Goal: Task Accomplishment & Management: Complete application form

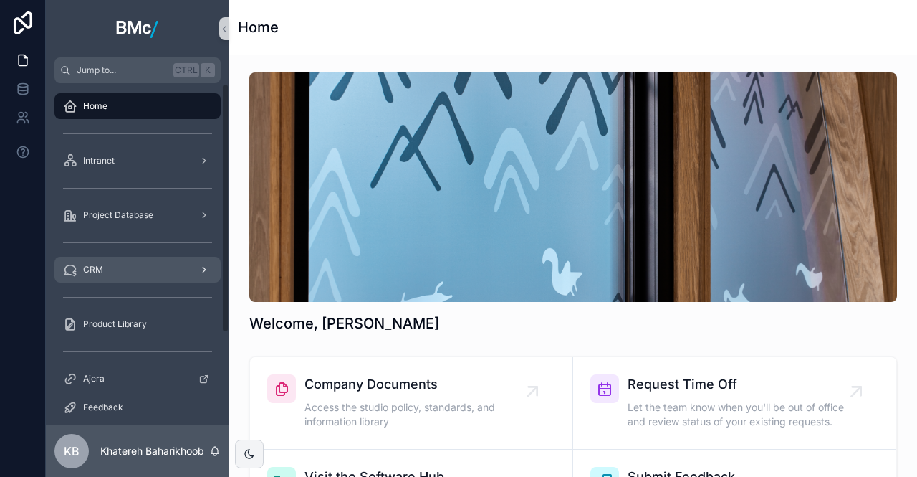
click at [95, 270] on span "CRM" at bounding box center [93, 269] width 20 height 11
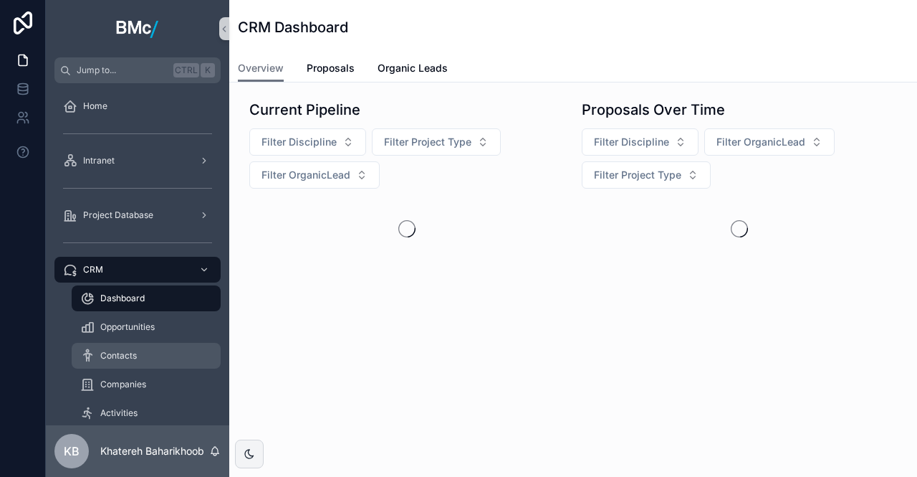
click at [106, 348] on div "Contacts" at bounding box center [146, 355] width 132 height 23
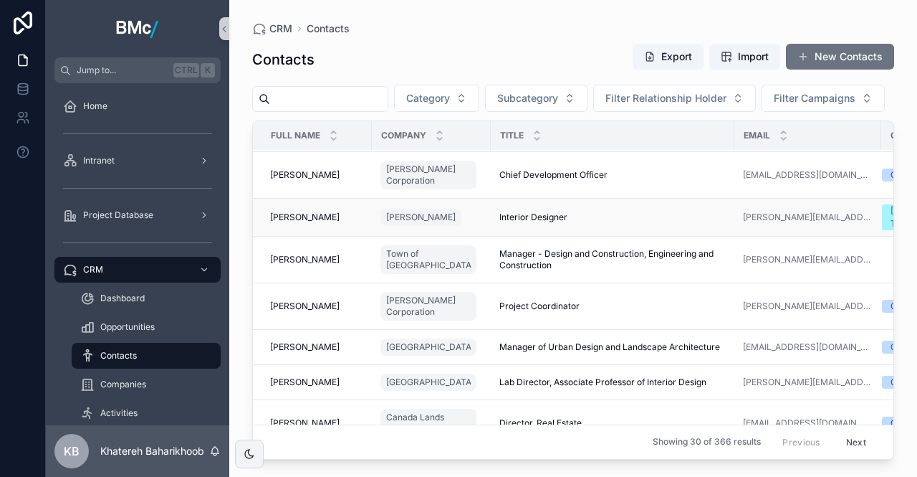
scroll to position [143, 0]
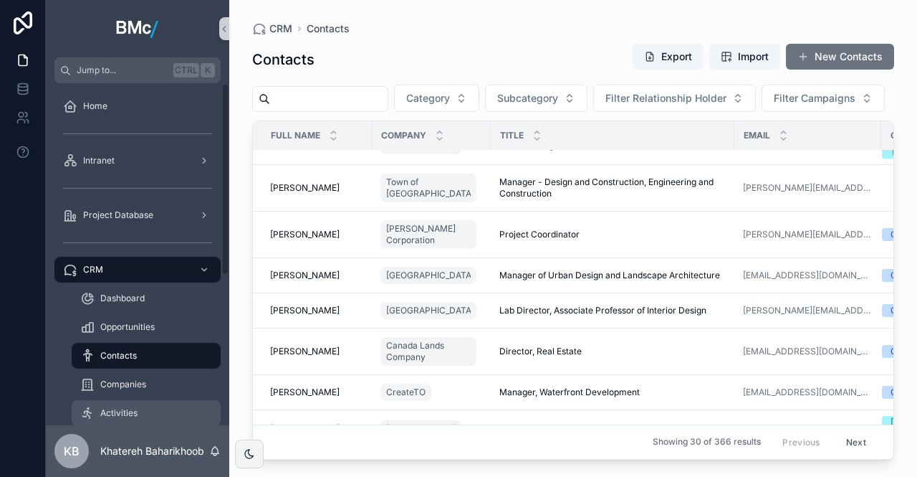
click at [97, 407] on div "Activities" at bounding box center [146, 412] width 132 height 23
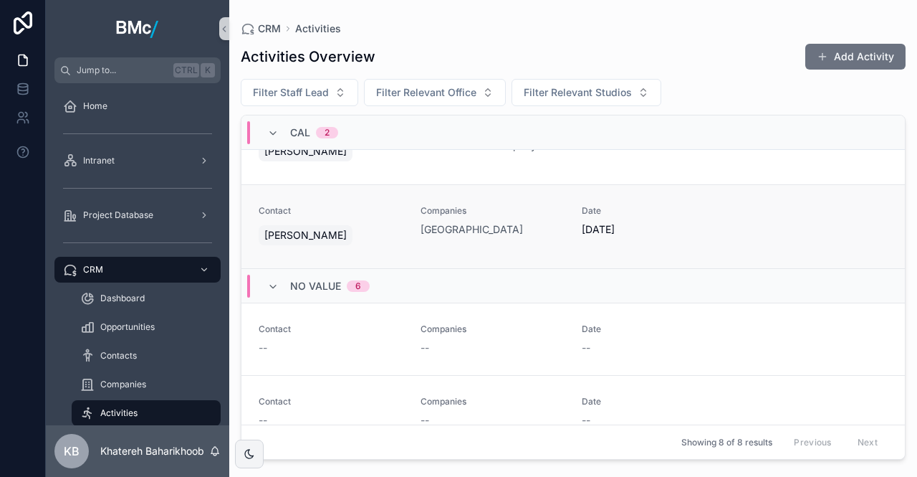
scroll to position [49, 0]
click at [135, 351] on span "Contacts" at bounding box center [118, 355] width 37 height 11
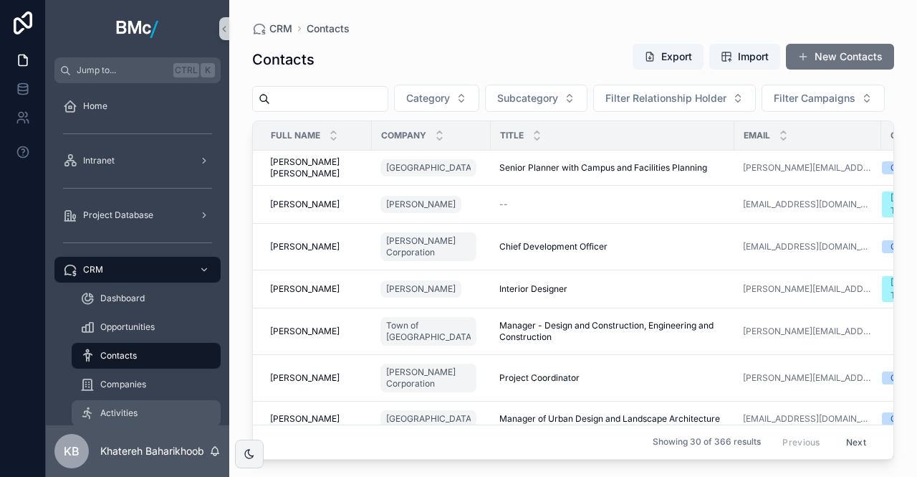
click at [113, 407] on span "Activities" at bounding box center [118, 412] width 37 height 11
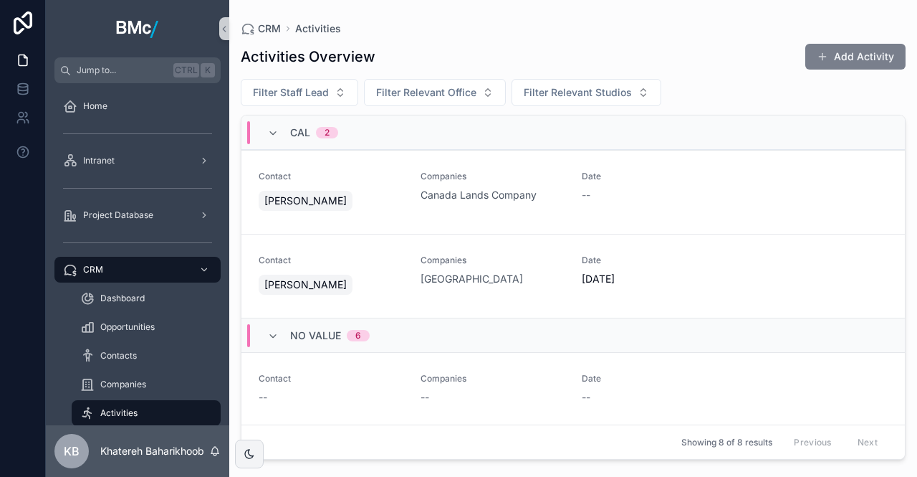
click at [869, 54] on button "Add Activity" at bounding box center [856, 57] width 100 height 26
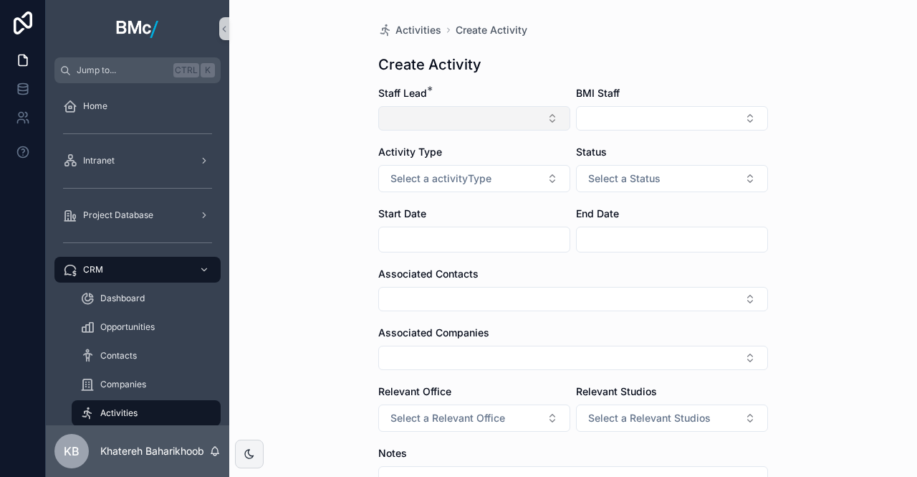
click at [466, 118] on button "Select Button" at bounding box center [474, 118] width 192 height 24
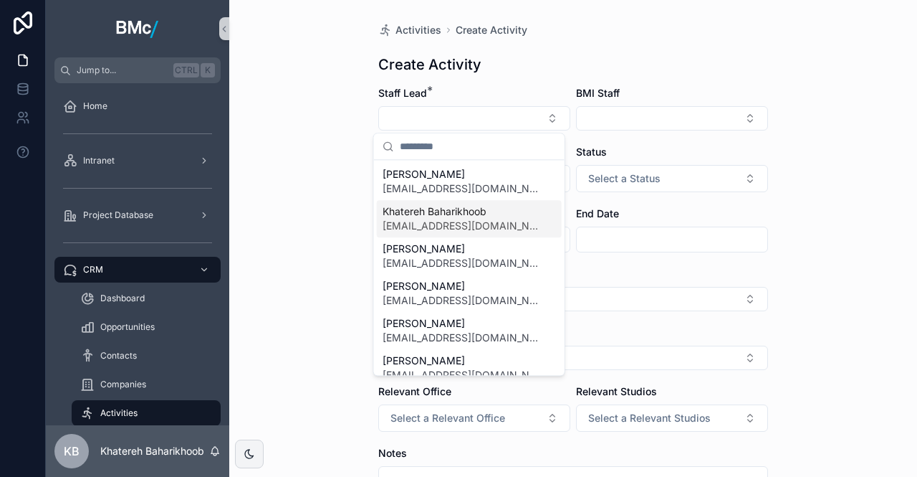
click at [441, 227] on span "[EMAIL_ADDRESS][DOMAIN_NAME]" at bounding box center [461, 226] width 156 height 14
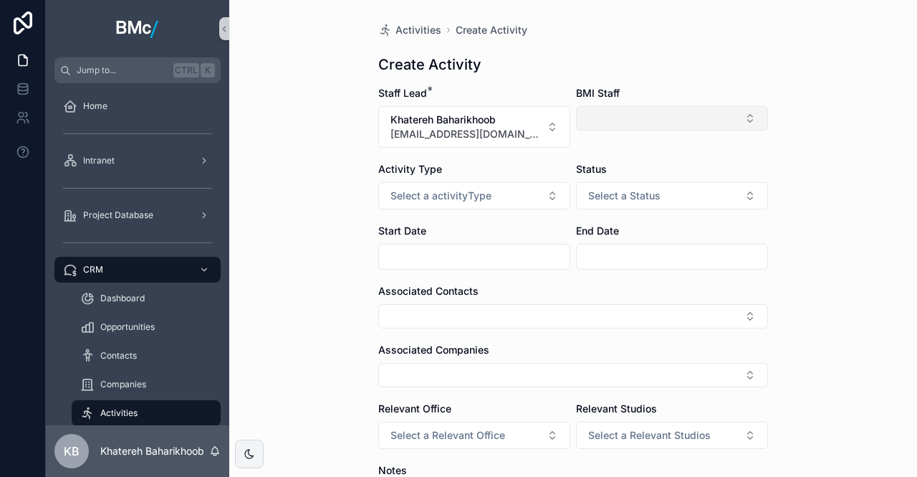
click at [650, 114] on button "Select Button" at bounding box center [672, 118] width 192 height 24
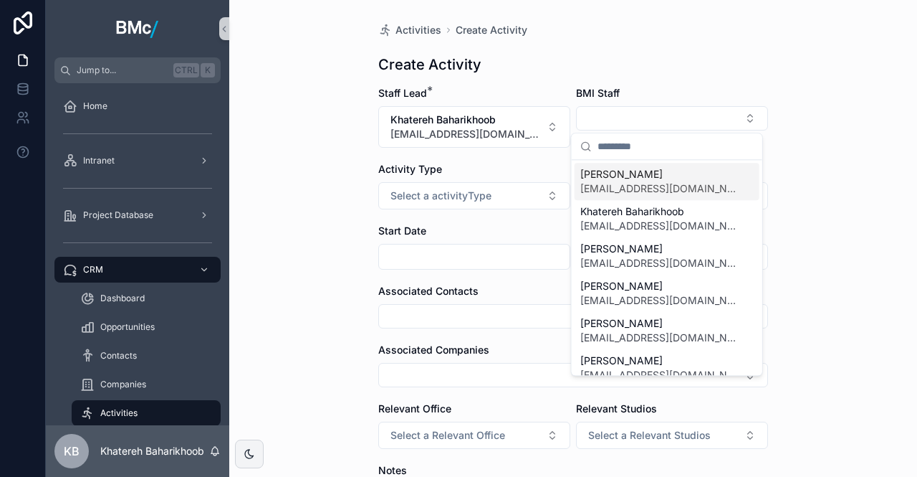
click at [821, 130] on div "Activities Create Activity Create Activity Staff Lead * Khatereh Baharikhoob [E…" at bounding box center [573, 238] width 688 height 477
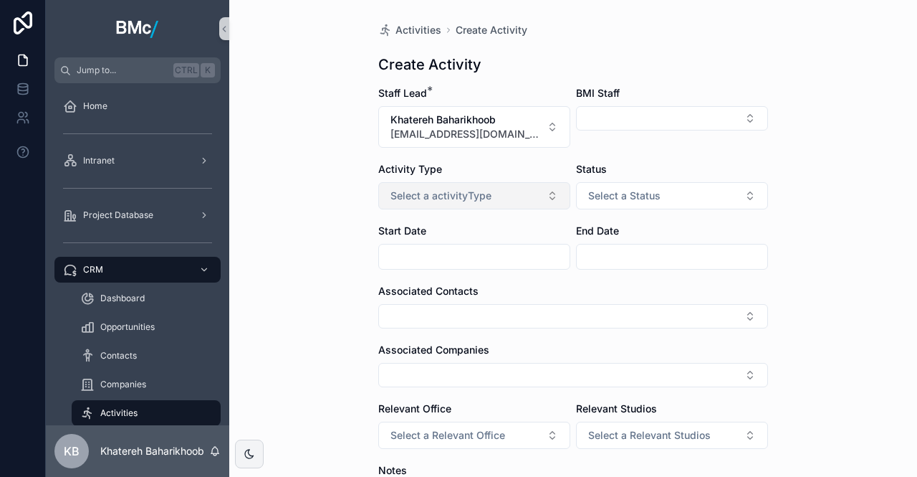
click at [492, 201] on button "Select a activityType" at bounding box center [474, 195] width 192 height 27
click at [406, 253] on div "Event" at bounding box center [402, 252] width 23 height 13
click at [611, 204] on button "Select a Status" at bounding box center [672, 195] width 192 height 27
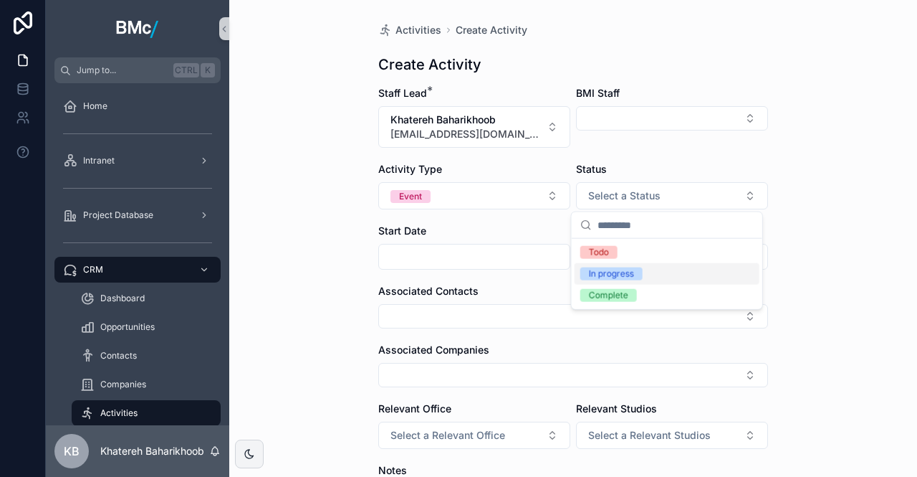
click at [609, 273] on div "In progress" at bounding box center [611, 273] width 45 height 13
click at [404, 254] on input "scrollable content" at bounding box center [474, 257] width 191 height 20
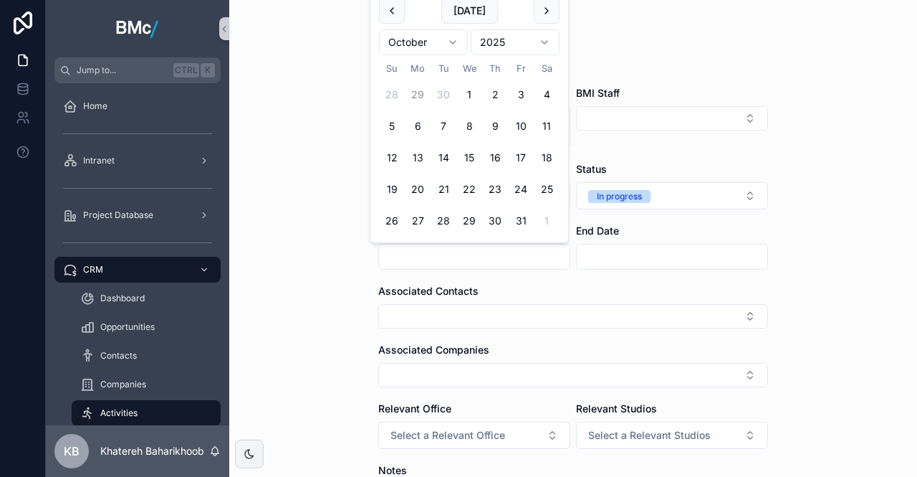
click at [419, 96] on button "29" at bounding box center [418, 95] width 26 height 26
type input "*********"
click at [295, 290] on div "Activities Create Activity Create Activity Staff Lead * Khatereh Baharikhoob [E…" at bounding box center [573, 238] width 688 height 477
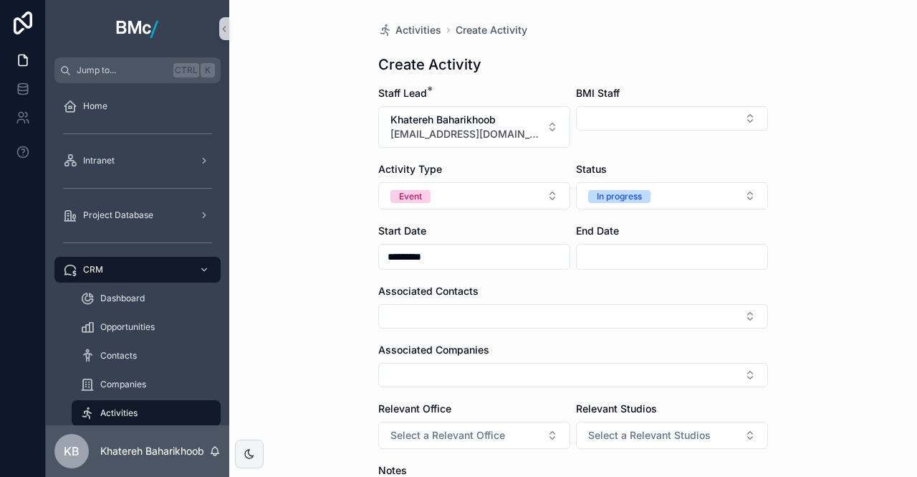
click at [607, 253] on input "scrollable content" at bounding box center [672, 257] width 191 height 20
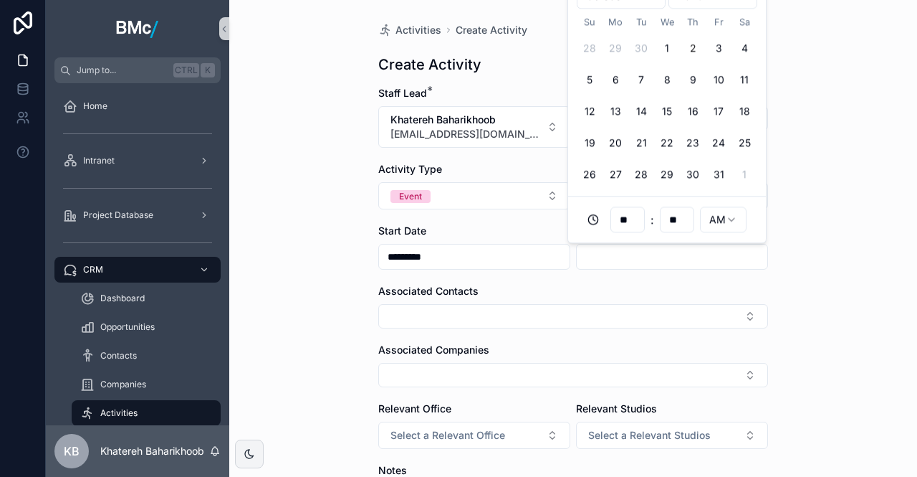
click at [798, 123] on div "Activities Create Activity Create Activity Staff Lead * Khatereh Baharikhoob [E…" at bounding box center [573, 238] width 688 height 477
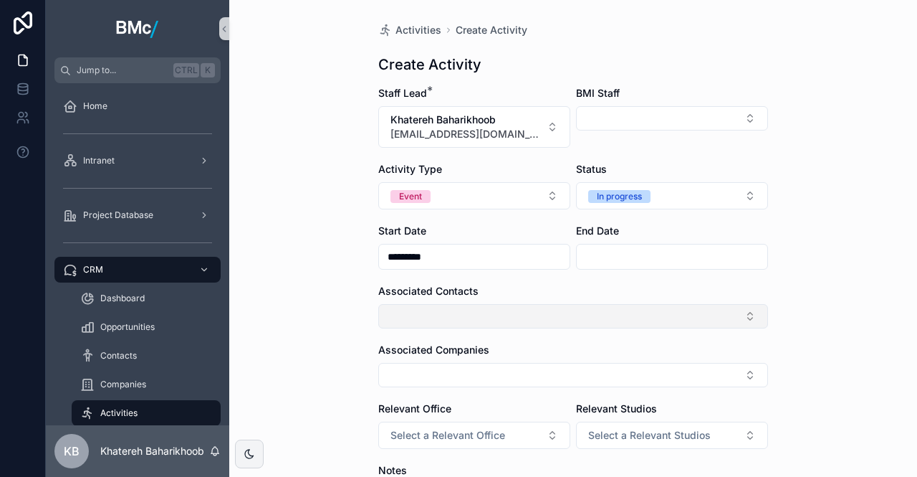
click at [421, 310] on button "Select Button" at bounding box center [573, 316] width 390 height 24
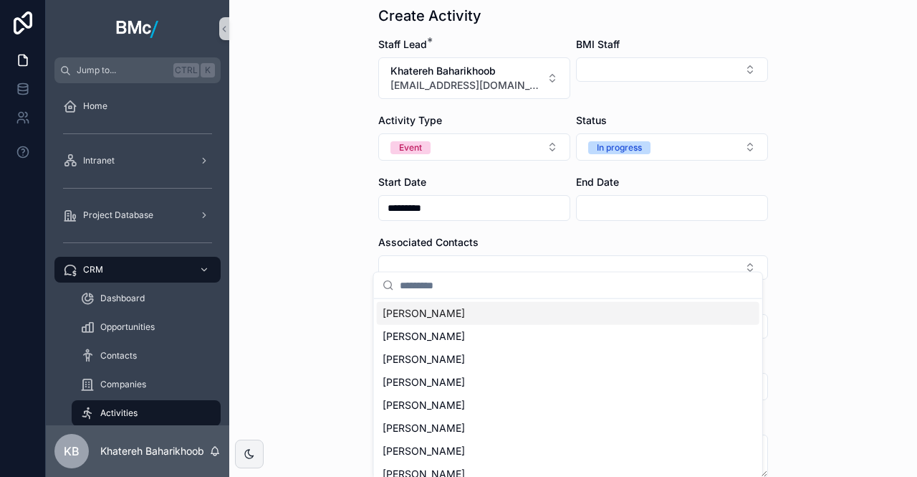
scroll to position [72, 0]
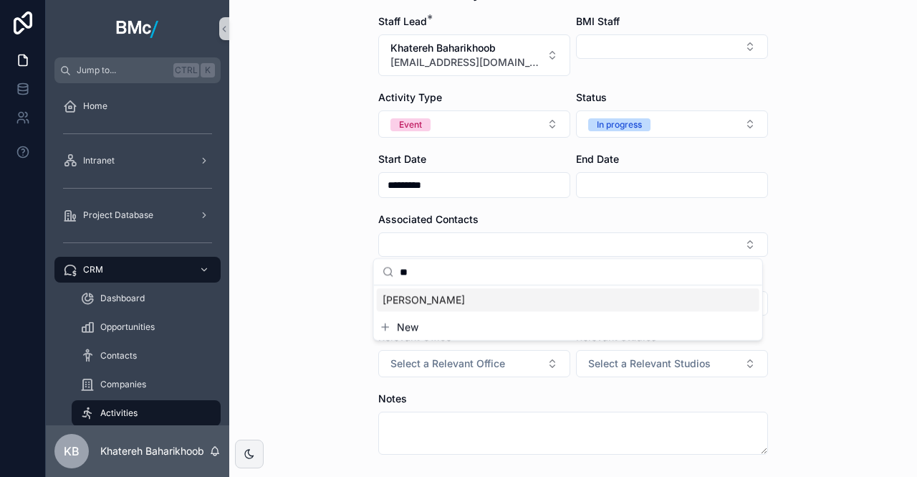
type input "*"
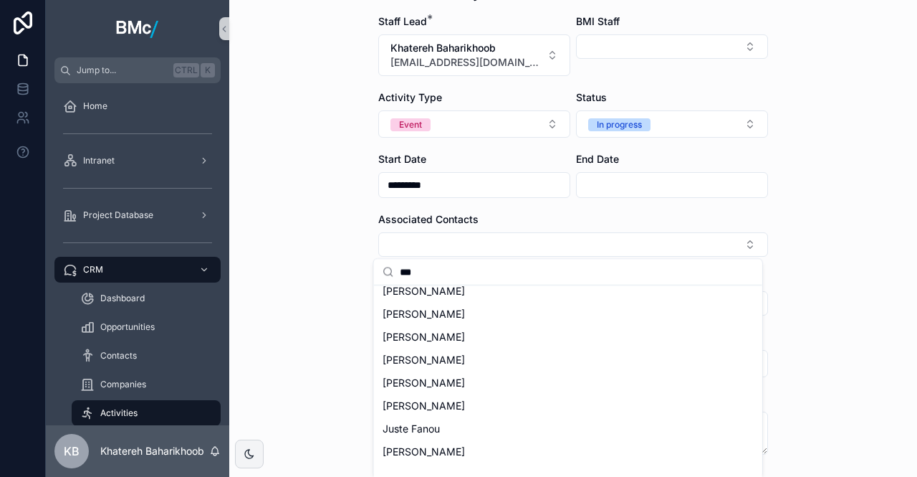
scroll to position [0, 0]
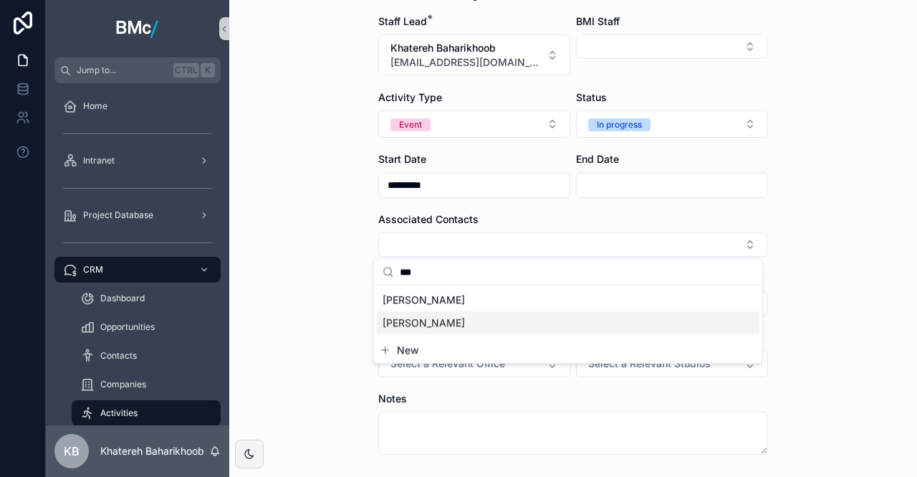
type input "***"
click at [407, 349] on span "New" at bounding box center [408, 350] width 22 height 14
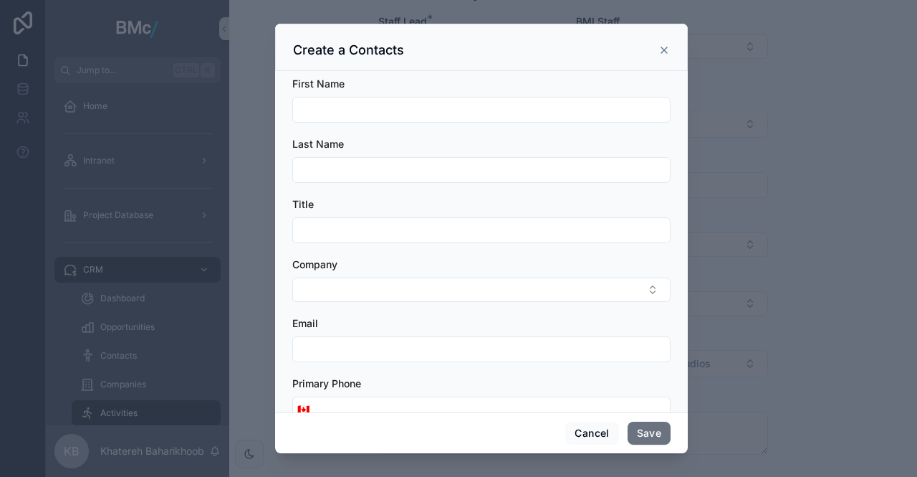
click at [370, 105] on input "scrollable content" at bounding box center [481, 110] width 377 height 20
type input "*****"
click at [598, 426] on button "Cancel" at bounding box center [592, 432] width 53 height 23
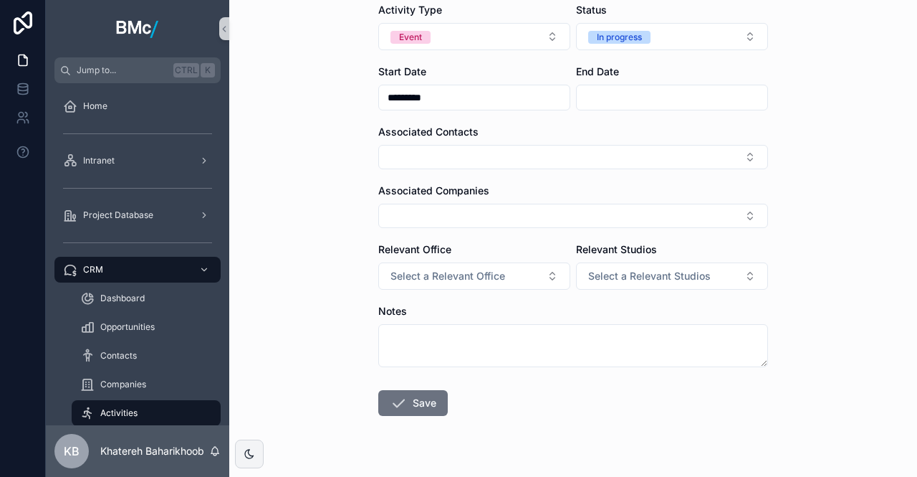
scroll to position [115, 0]
